Goal: Transaction & Acquisition: Purchase product/service

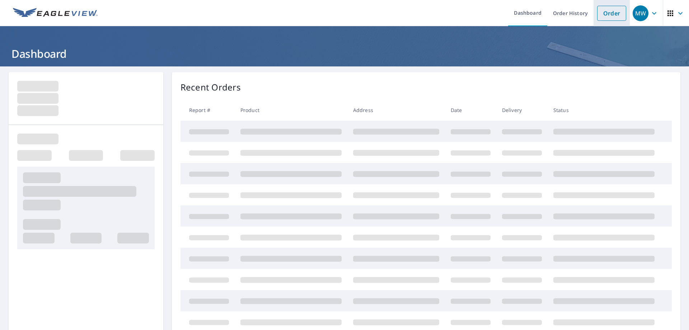
click at [607, 14] on link "Order" at bounding box center [611, 13] width 29 height 15
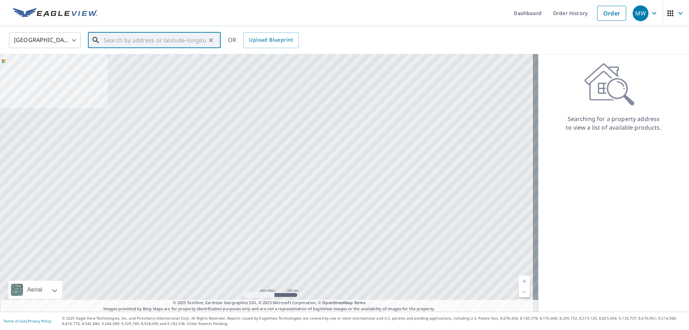
click at [119, 44] on input "text" at bounding box center [155, 40] width 102 height 20
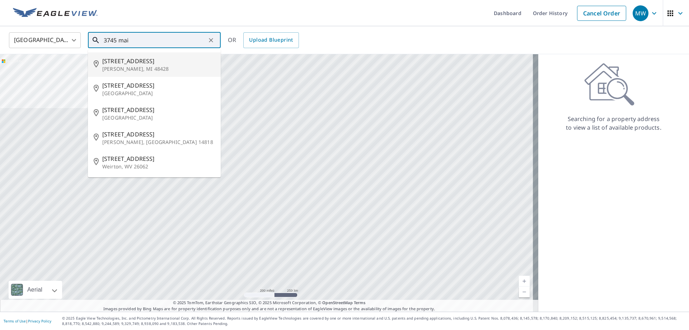
click at [120, 60] on span "[STREET_ADDRESS]" at bounding box center [158, 61] width 113 height 9
type input "[STREET_ADDRESS][PERSON_NAME]"
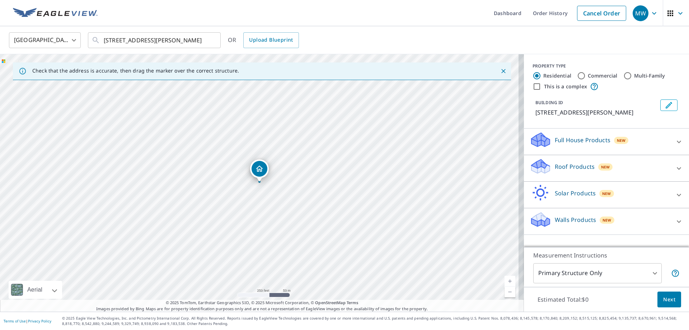
click at [576, 166] on p "Roof Products" at bounding box center [575, 166] width 40 height 9
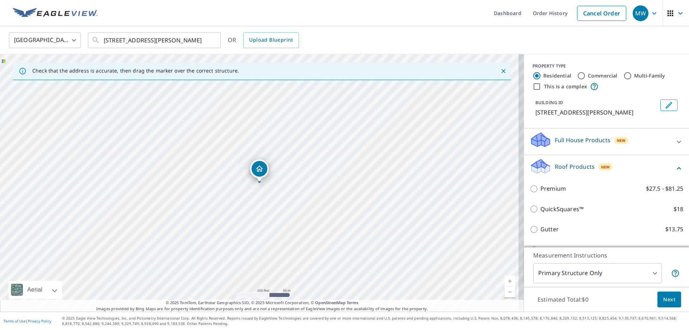
click at [534, 184] on div "Premium $27.5 - $81.25" at bounding box center [606, 188] width 154 height 20
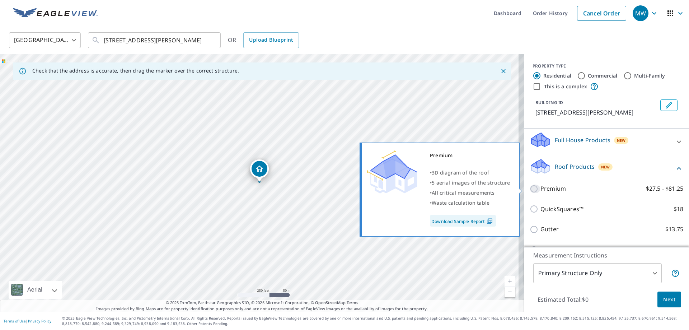
click at [532, 188] on input "Premium $27.5 - $81.25" at bounding box center [534, 188] width 11 height 9
checkbox input "true"
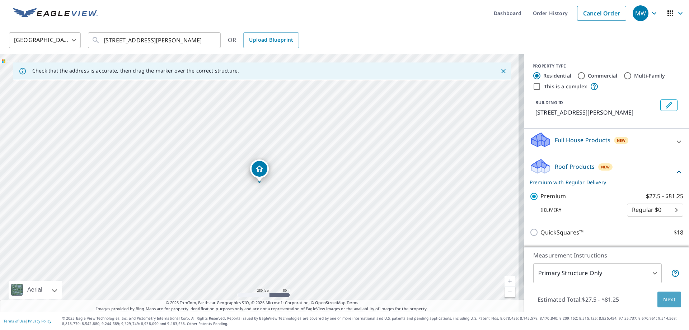
click at [665, 298] on span "Next" at bounding box center [669, 299] width 12 height 9
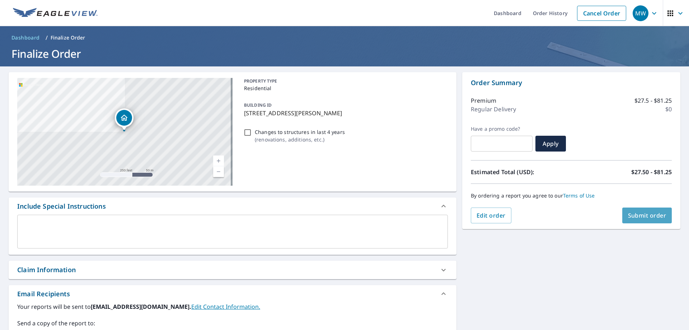
click at [636, 216] on span "Submit order" at bounding box center [647, 215] width 38 height 8
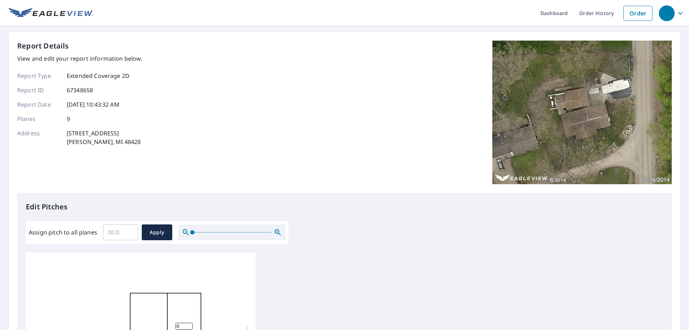
click at [117, 233] on input "Assign pitch to all planes" at bounding box center [120, 232] width 35 height 20
type input "4"
click at [159, 232] on span "Apply" at bounding box center [156, 232] width 19 height 9
type input "4"
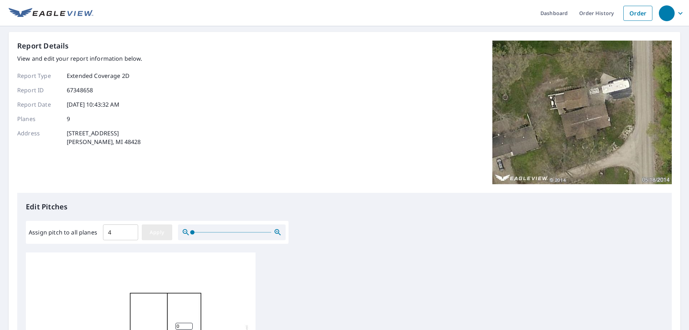
type input "4"
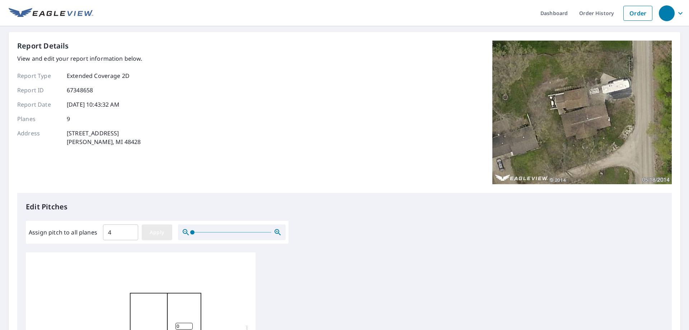
type input "4"
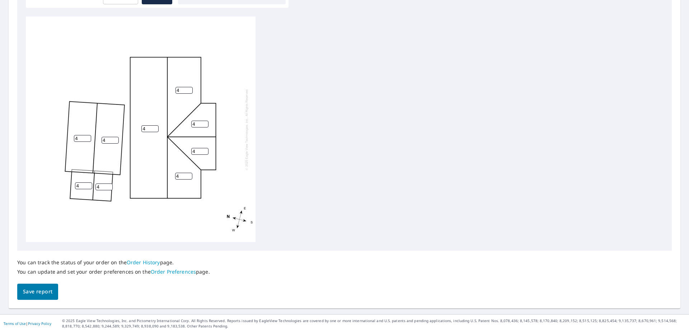
scroll to position [238, 0]
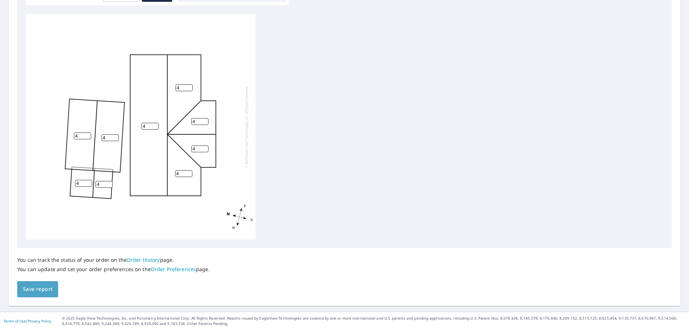
click at [40, 291] on span "Save report" at bounding box center [37, 288] width 29 height 9
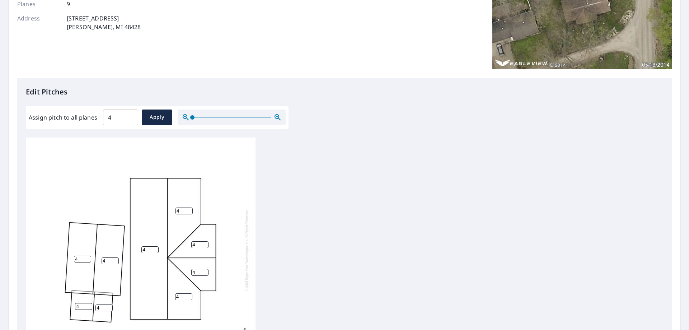
scroll to position [0, 0]
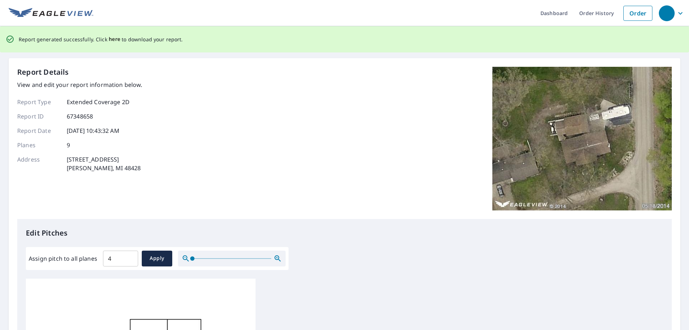
click at [111, 40] on span "here" at bounding box center [115, 39] width 12 height 9
